Goal: Navigation & Orientation: Find specific page/section

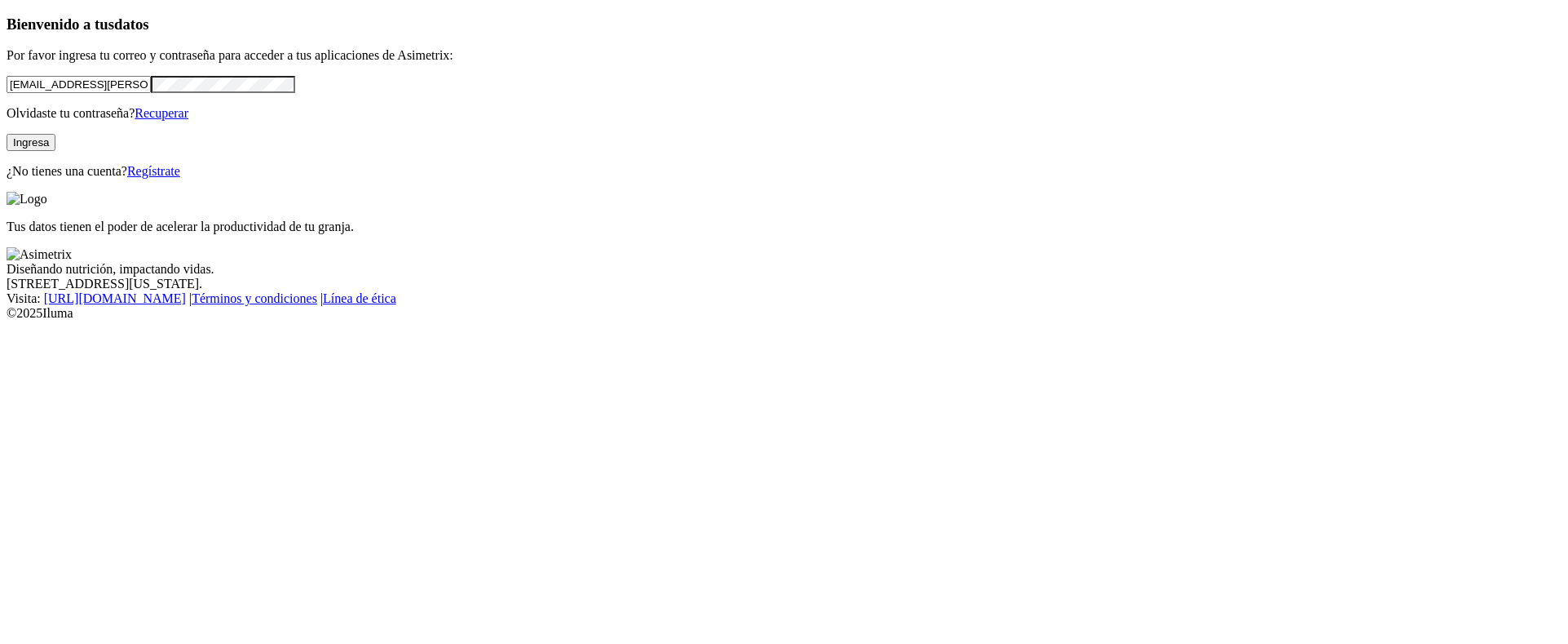
click at [55, 151] on button "Ingresa" at bounding box center [31, 142] width 49 height 17
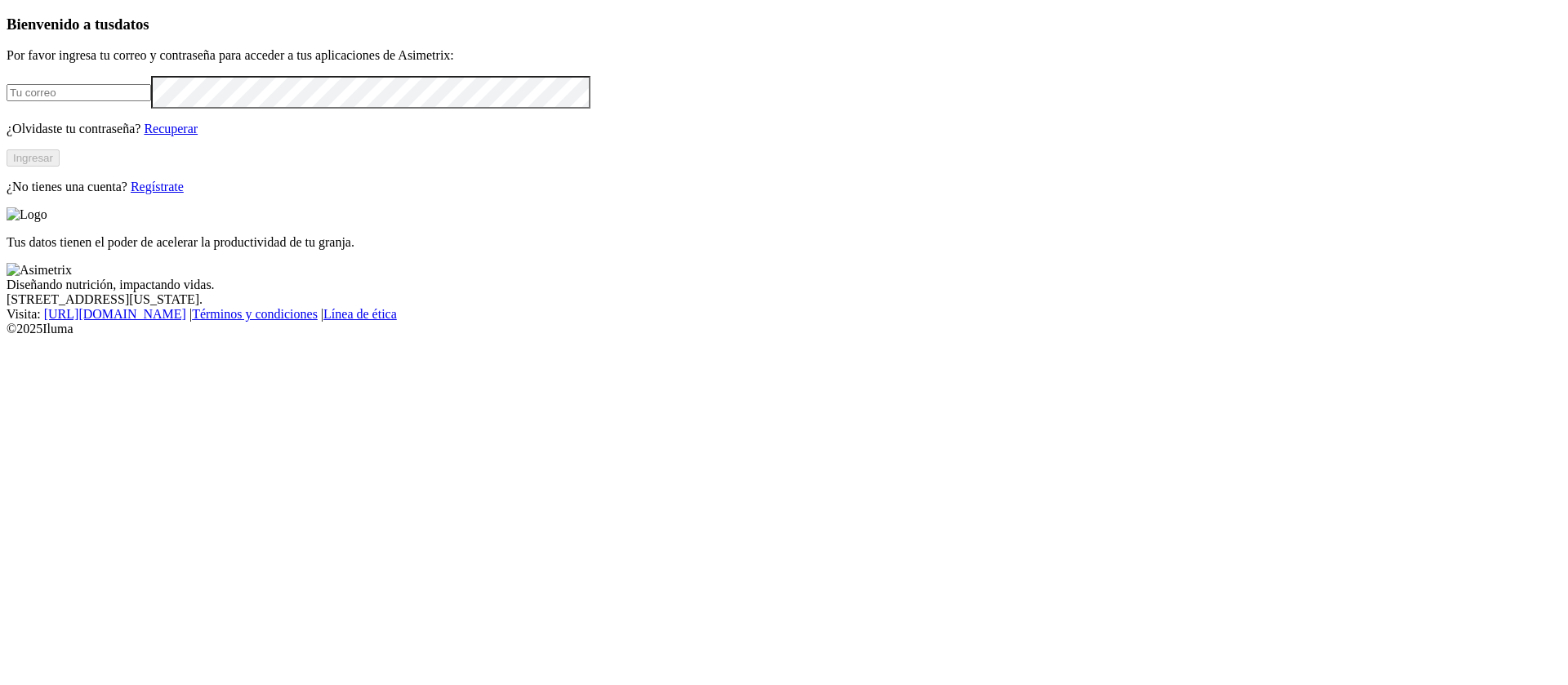
type input "[EMAIL_ADDRESS][PERSON_NAME][DOMAIN_NAME]"
click at [60, 166] on button "Ingresar" at bounding box center [33, 157] width 53 height 17
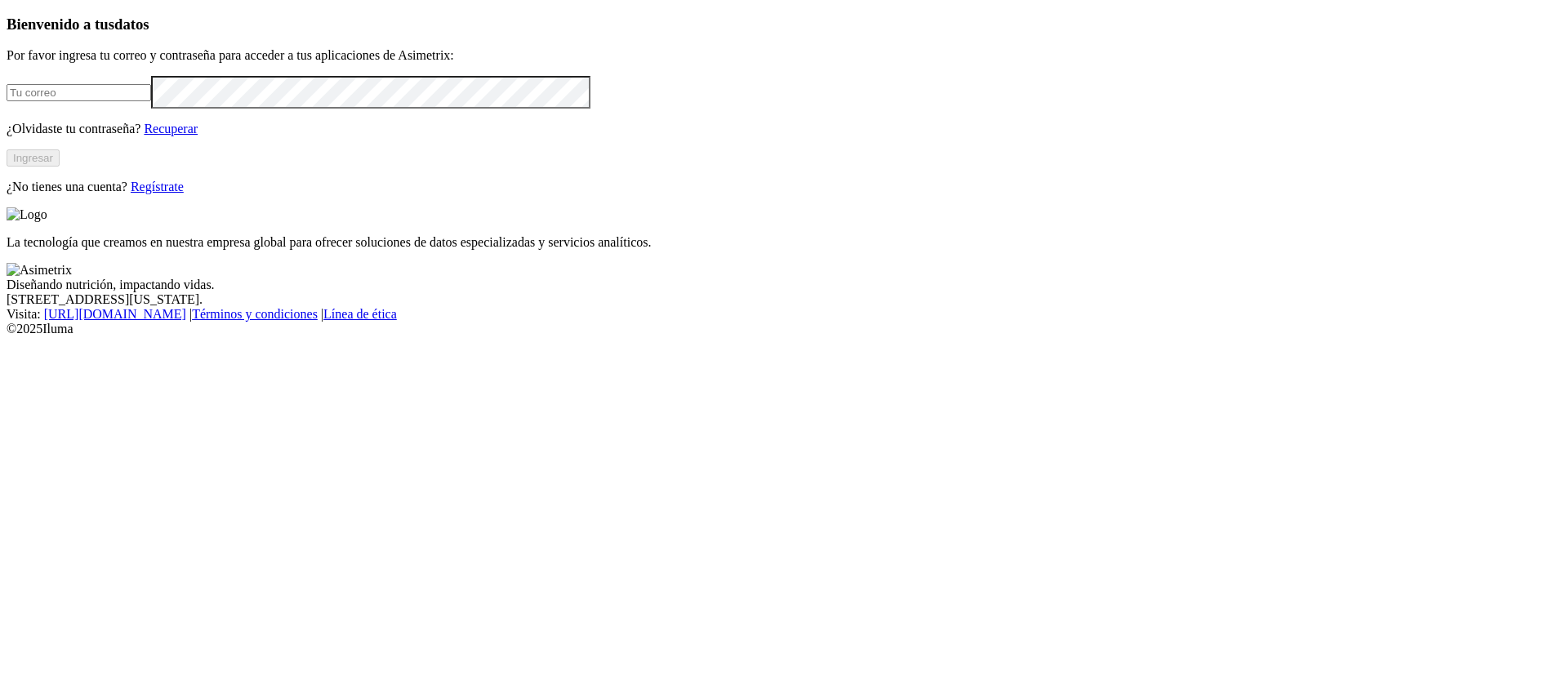
type input "[EMAIL_ADDRESS][PERSON_NAME][DOMAIN_NAME]"
click at [60, 166] on button "Ingresar" at bounding box center [33, 157] width 53 height 17
